Goal: Information Seeking & Learning: Find specific fact

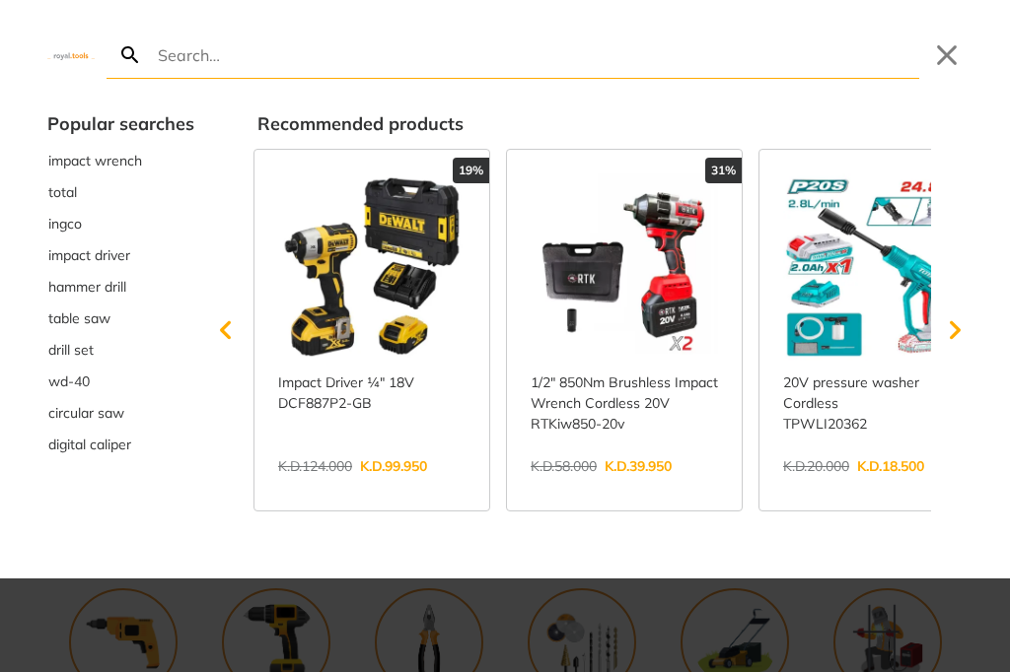
type input "d"
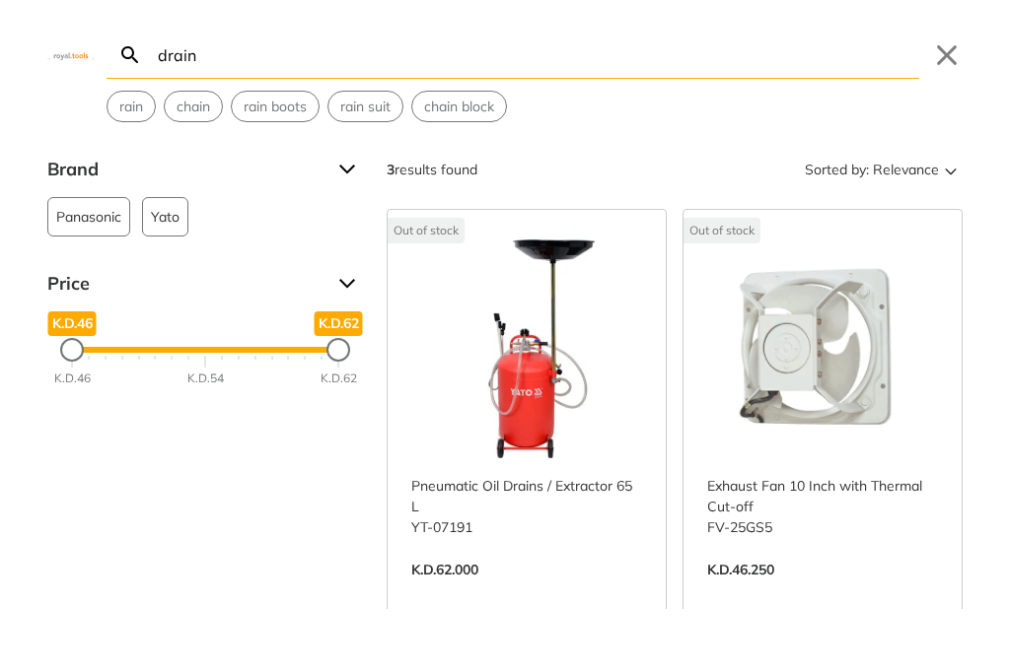
type input "drain"
click at [940, 63] on button "Close" at bounding box center [947, 55] width 32 height 32
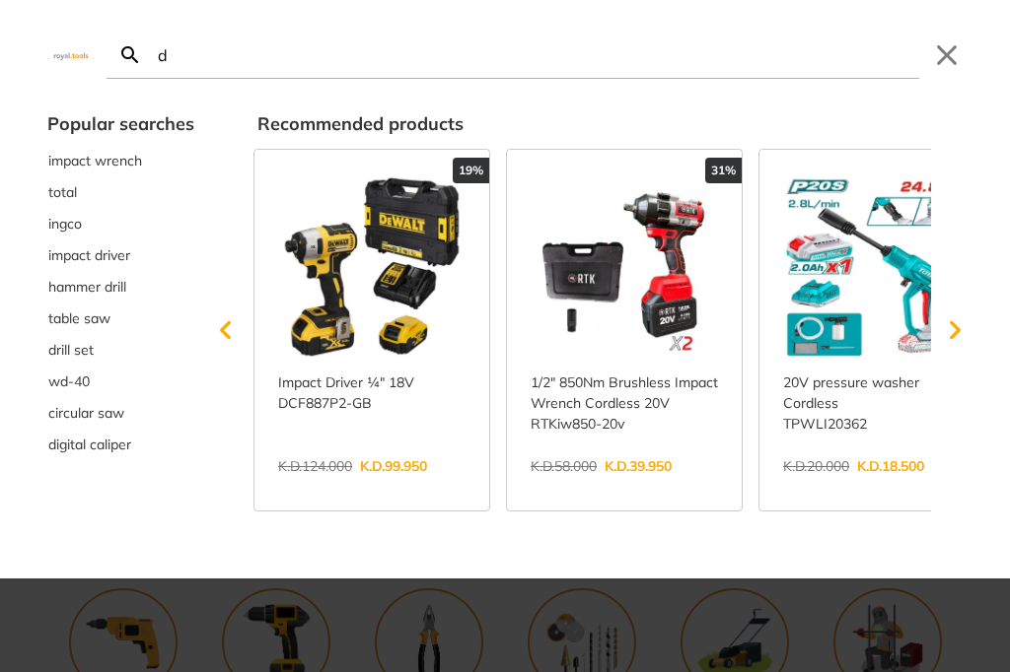
type input "dr"
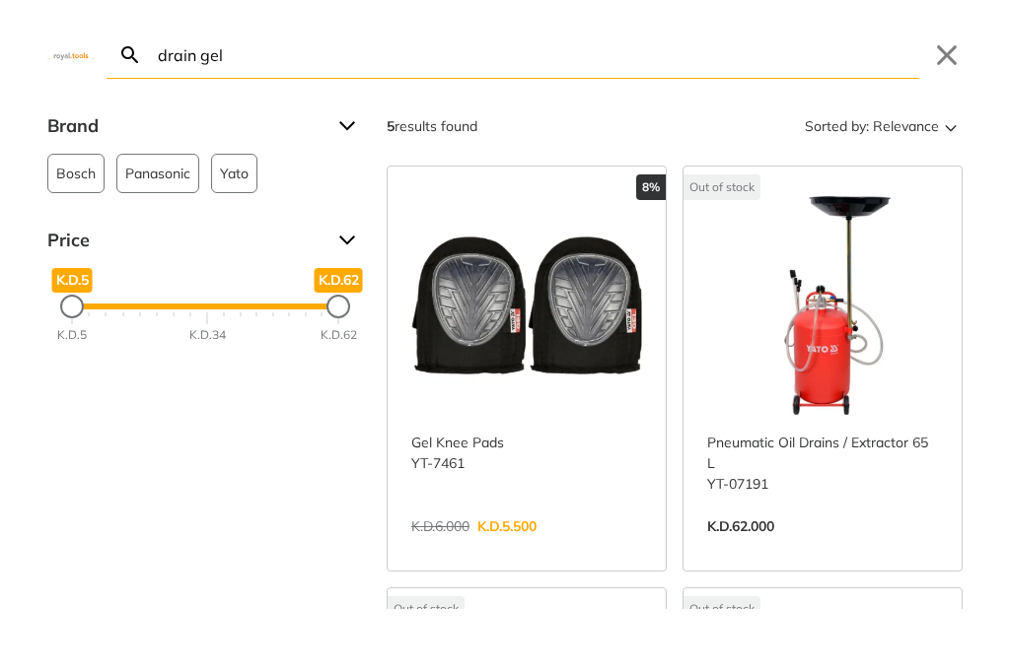
type input "drain gel"
